Goal: Complete application form

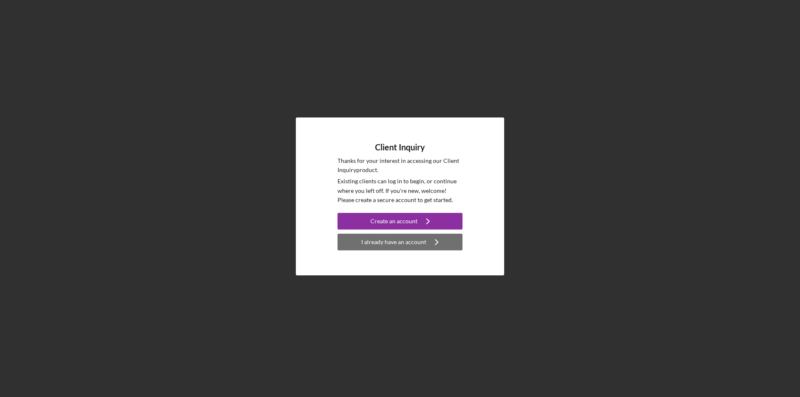
click at [421, 246] on div "I already have an account" at bounding box center [393, 242] width 65 height 17
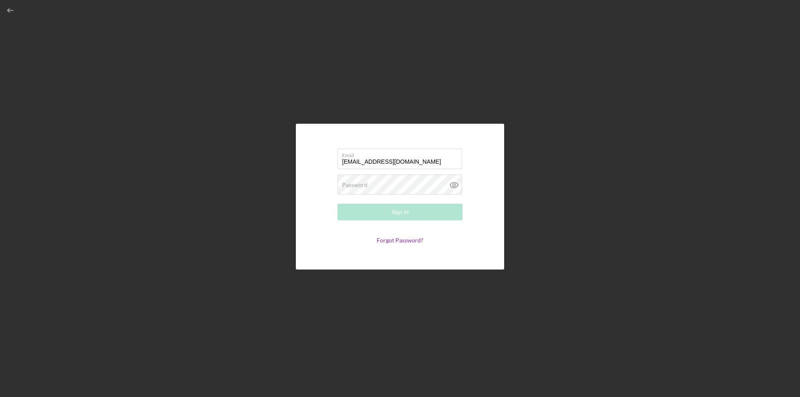
type input "[EMAIL_ADDRESS][DOMAIN_NAME]"
click at [338, 204] on button "Sign In" at bounding box center [400, 212] width 125 height 17
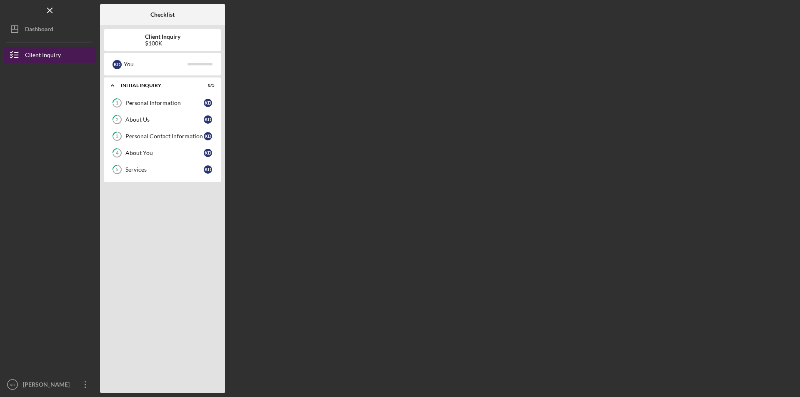
click at [56, 61] on div "Client Inquiry" at bounding box center [43, 56] width 36 height 19
click at [168, 102] on div "Personal Information" at bounding box center [164, 103] width 78 height 7
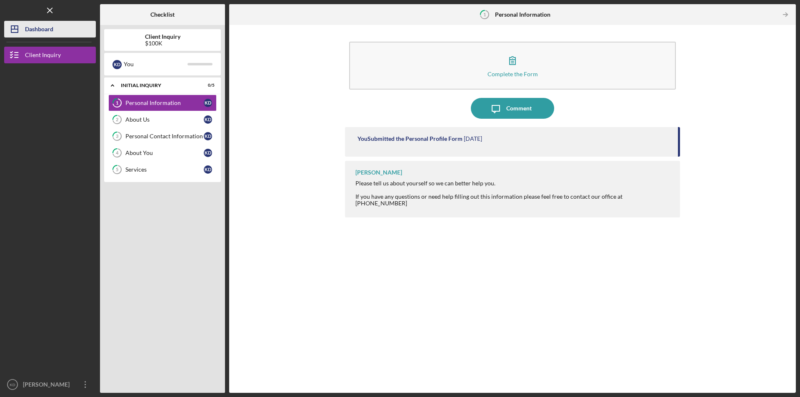
click at [38, 35] on div "Dashboard" at bounding box center [39, 30] width 28 height 19
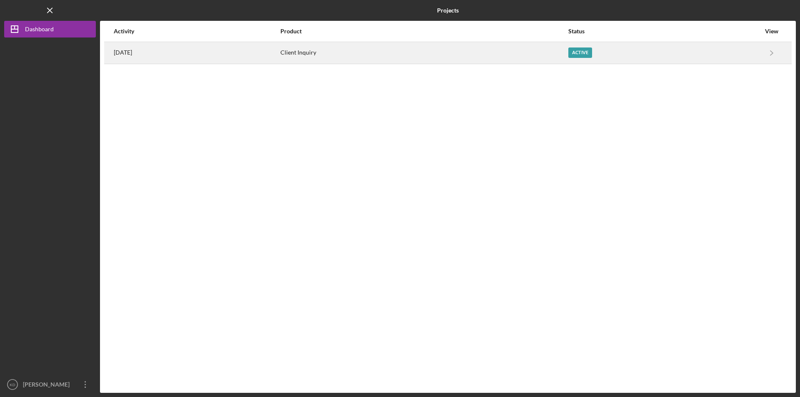
click at [426, 58] on div "Client Inquiry" at bounding box center [424, 53] width 287 height 21
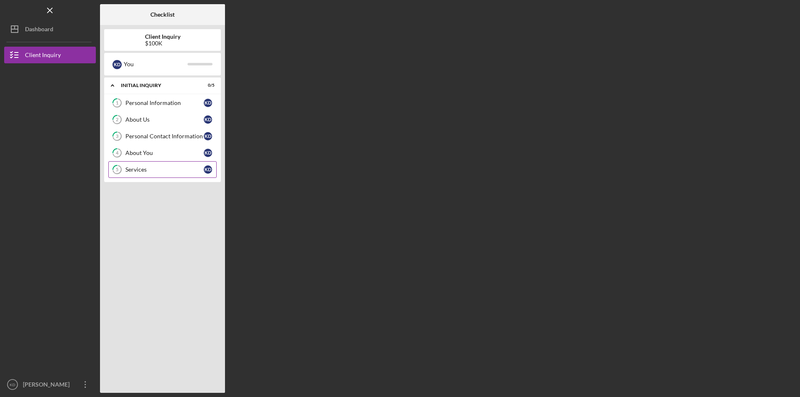
click at [133, 174] on link "5 Services K D" at bounding box center [162, 169] width 108 height 17
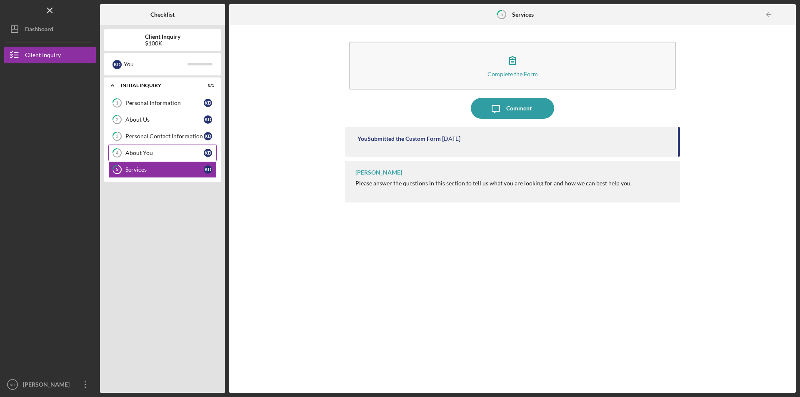
click at [136, 156] on div "About You" at bounding box center [164, 153] width 78 height 7
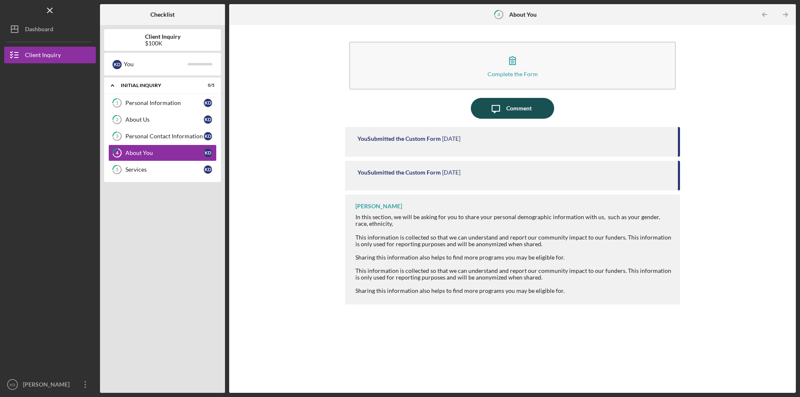
click at [526, 109] on div "Comment" at bounding box center [518, 108] width 25 height 21
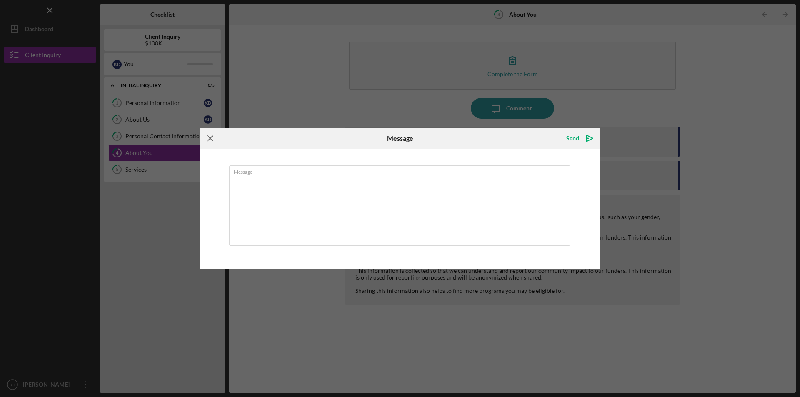
click at [211, 136] on icon "Icon/Menu Close" at bounding box center [210, 138] width 21 height 21
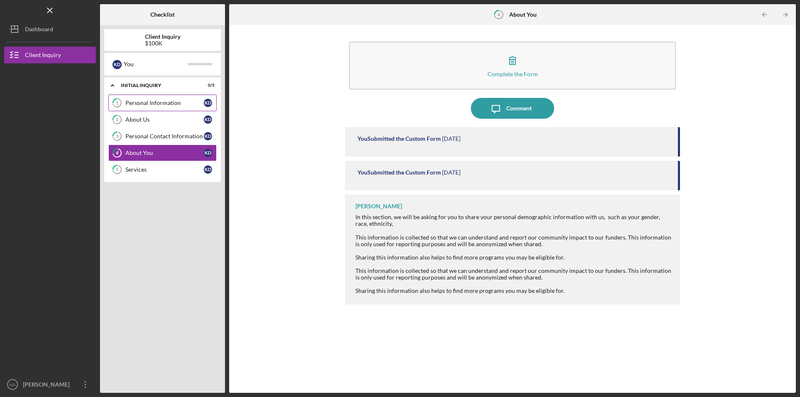
click at [138, 98] on link "1 Personal Information K D" at bounding box center [162, 103] width 108 height 17
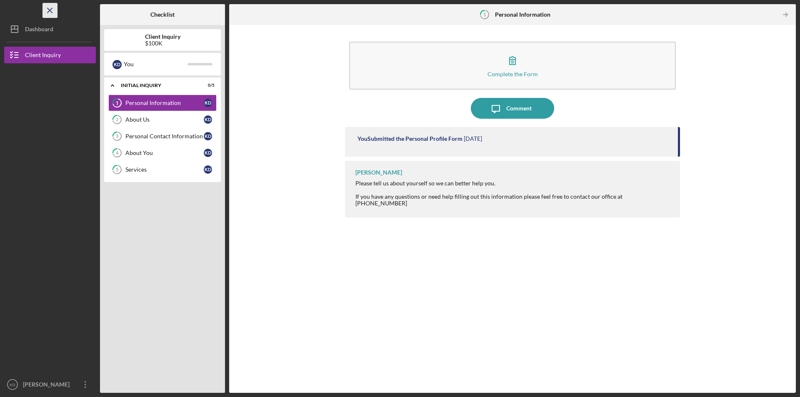
click at [54, 14] on icon "Icon/Menu Close" at bounding box center [50, 10] width 19 height 19
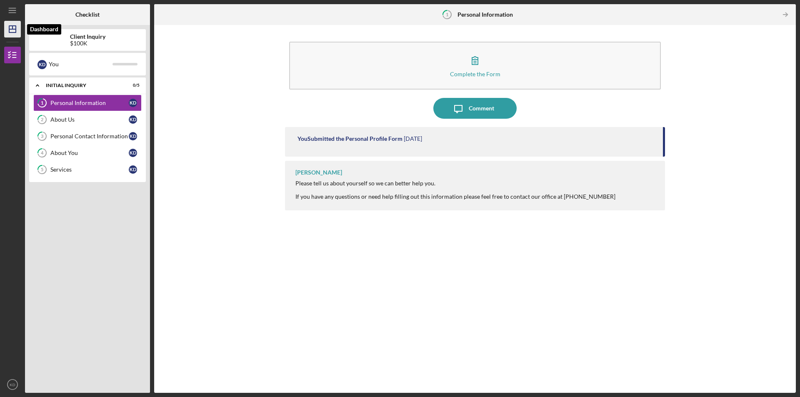
click at [18, 31] on icon "Icon/Dashboard" at bounding box center [12, 29] width 21 height 21
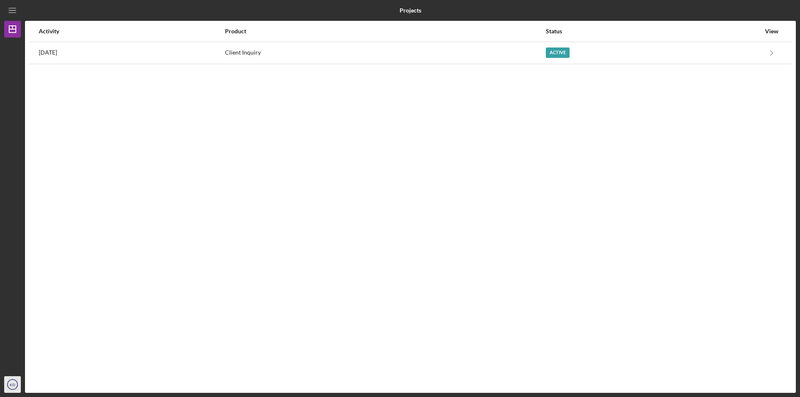
click at [11, 387] on icon "KD" at bounding box center [12, 384] width 17 height 21
click at [25, 350] on div "Account Settings" at bounding box center [51, 347] width 92 height 17
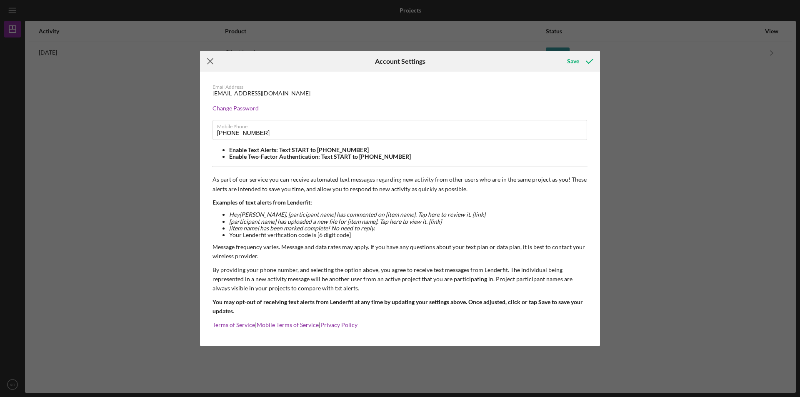
click at [215, 58] on icon "Icon/Menu Close" at bounding box center [210, 61] width 21 height 21
